Goal: Find specific page/section

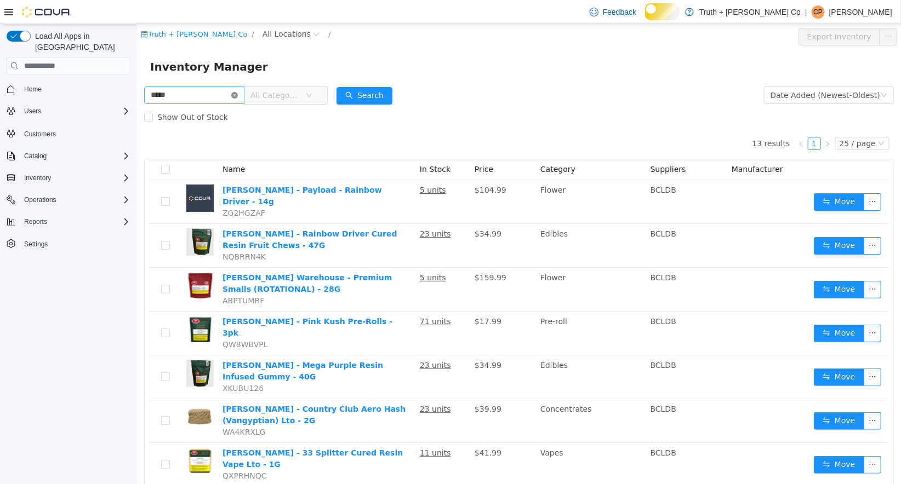
click at [237, 93] on icon "icon: close-circle" at bounding box center [234, 95] width 7 height 7
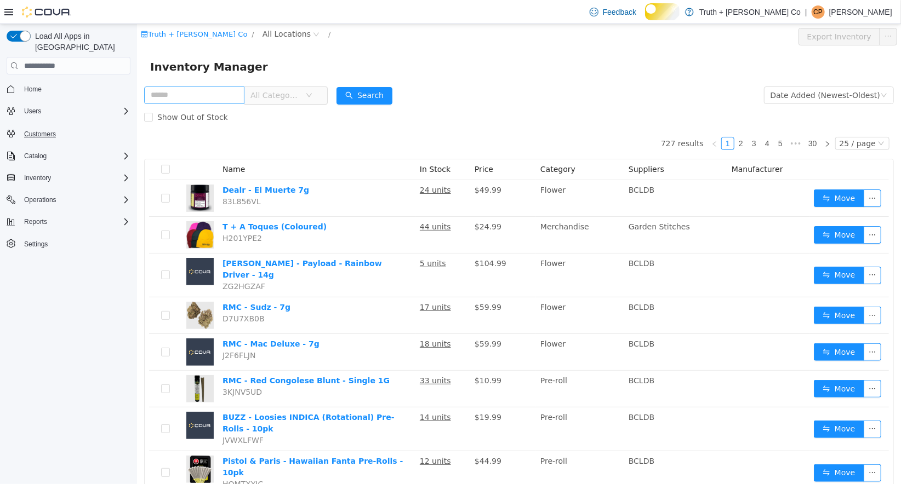
click at [49, 130] on span "Customers" at bounding box center [40, 134] width 32 height 9
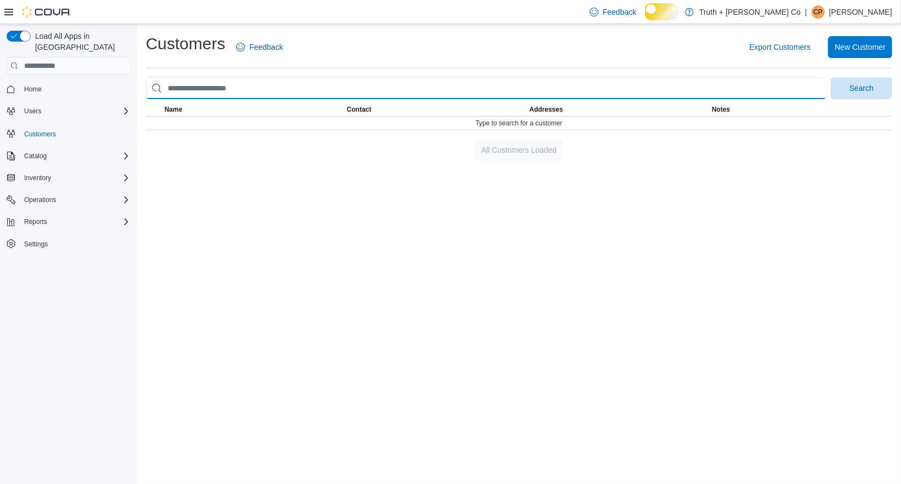
click at [214, 99] on input "search" at bounding box center [486, 88] width 681 height 22
type input "***"
click at [831, 77] on button "Search" at bounding box center [861, 88] width 61 height 22
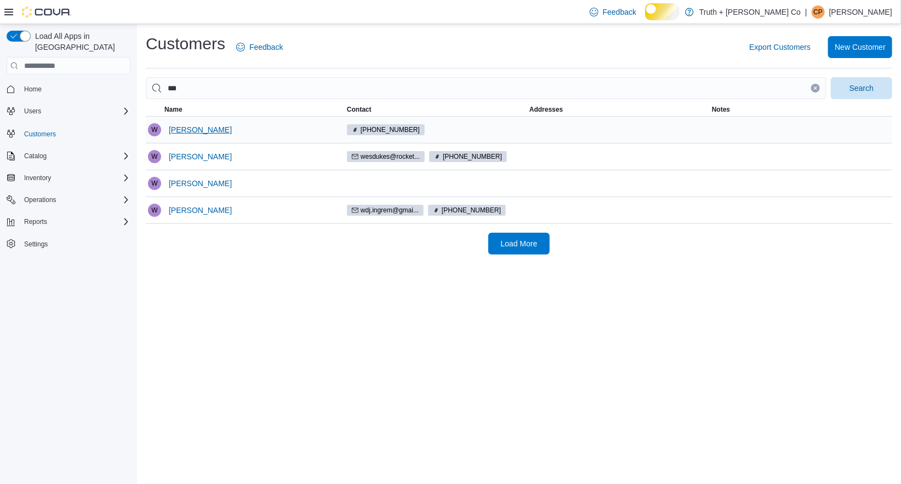
click at [212, 135] on span "[PERSON_NAME]" at bounding box center [200, 129] width 63 height 11
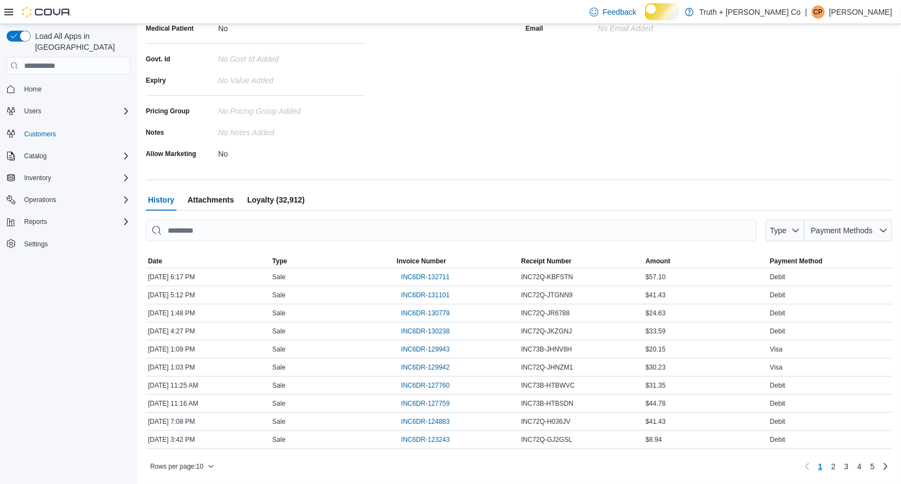
scroll to position [300, 0]
click at [450, 273] on span "INC6DR-132711" at bounding box center [425, 277] width 49 height 9
